Goal: Information Seeking & Learning: Understand process/instructions

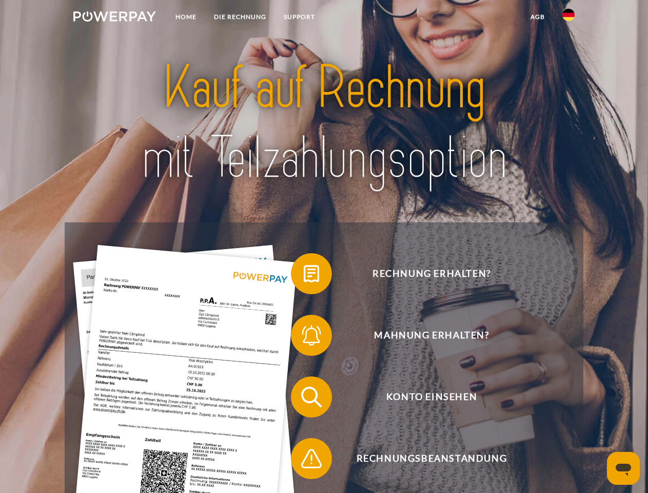
click at [114, 18] on img at bounding box center [114, 16] width 83 height 10
click at [569, 18] on img at bounding box center [569, 15] width 12 height 12
click at [538, 17] on link "agb" at bounding box center [538, 17] width 32 height 18
click at [304, 276] on span at bounding box center [296, 273] width 51 height 51
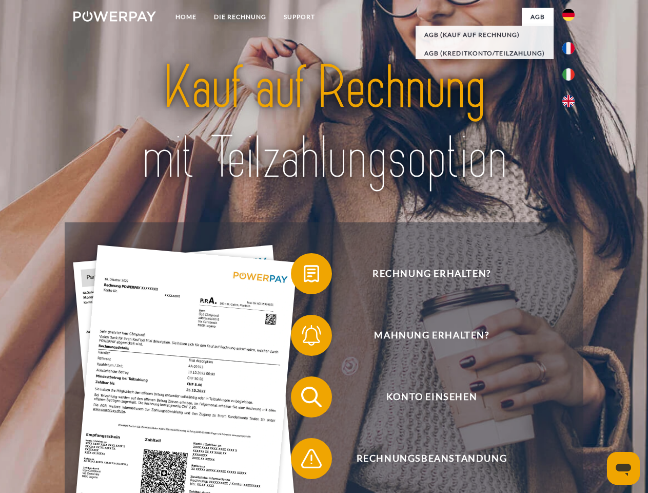
click at [304, 337] on span at bounding box center [296, 335] width 51 height 51
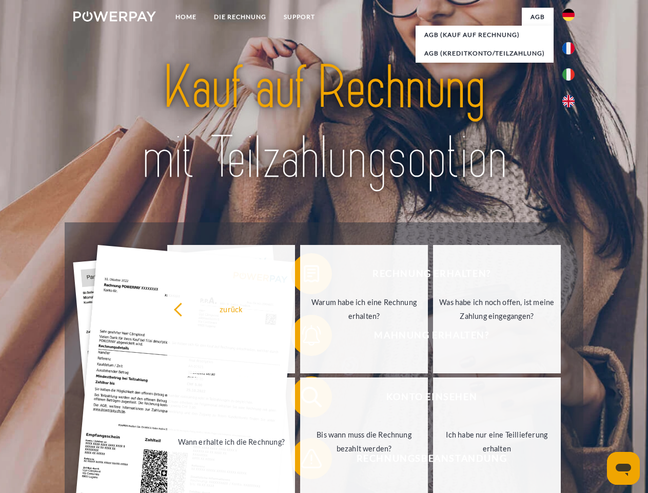
click at [304, 399] on link "Bis wann muss die Rechnung bezahlt werden?" at bounding box center [364, 441] width 128 height 128
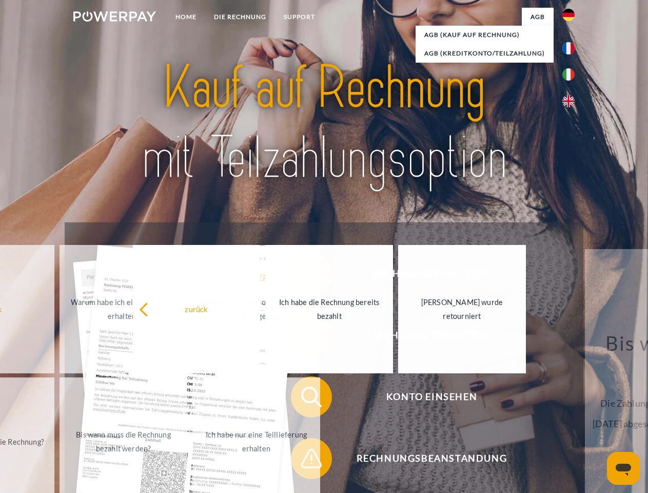
click at [304, 461] on span at bounding box center [296, 458] width 51 height 51
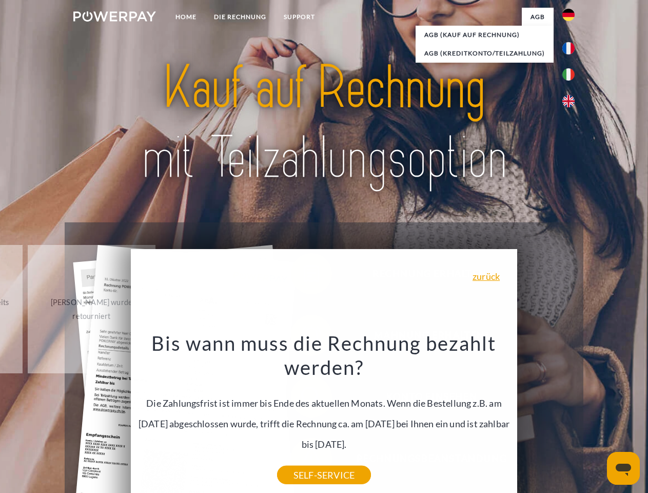
click at [624, 468] on icon "Messaging-Fenster öffnen" at bounding box center [623, 470] width 15 height 12
